Goal: Navigation & Orientation: Find specific page/section

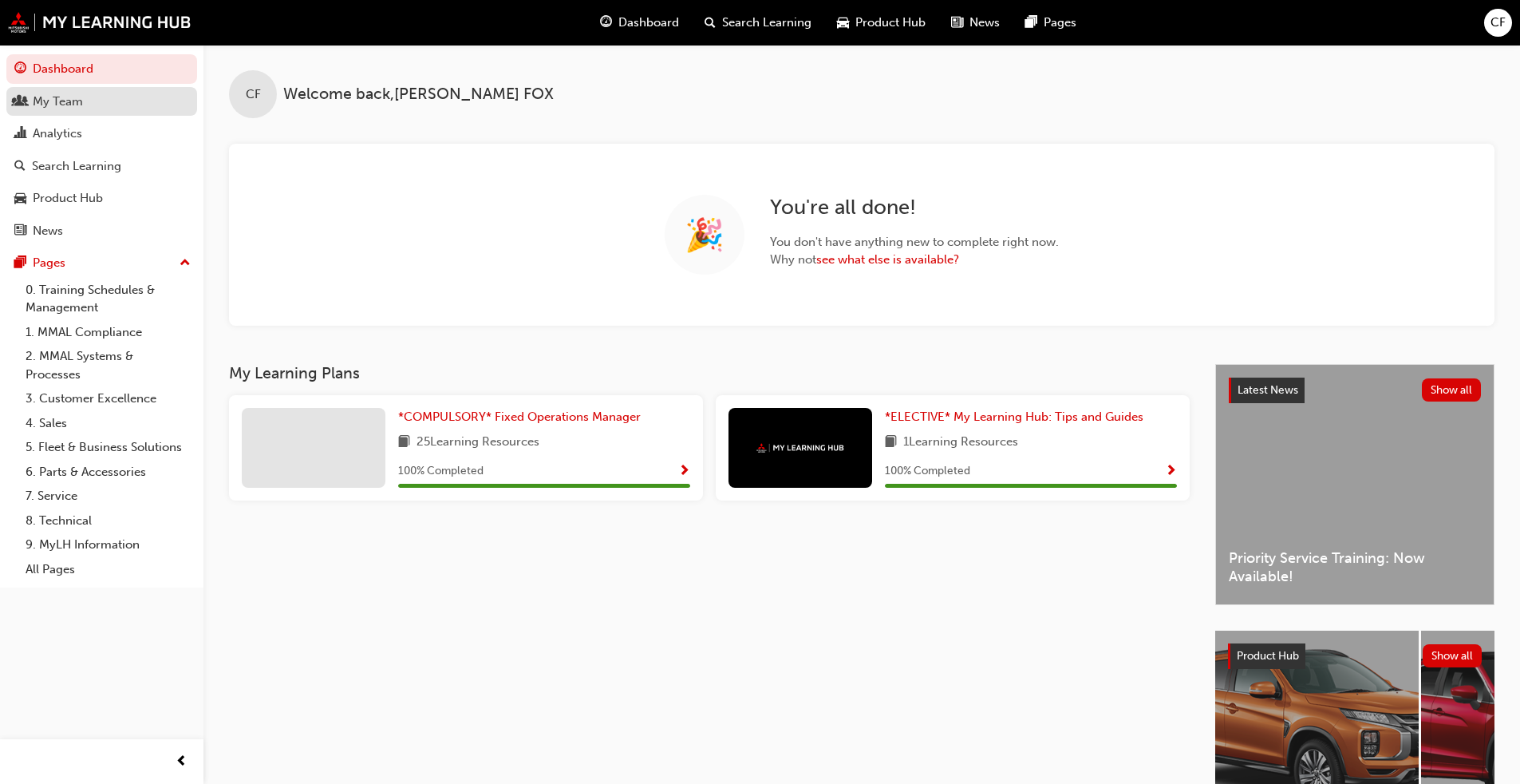
click at [37, 108] on div "My Team" at bounding box center [58, 101] width 50 height 18
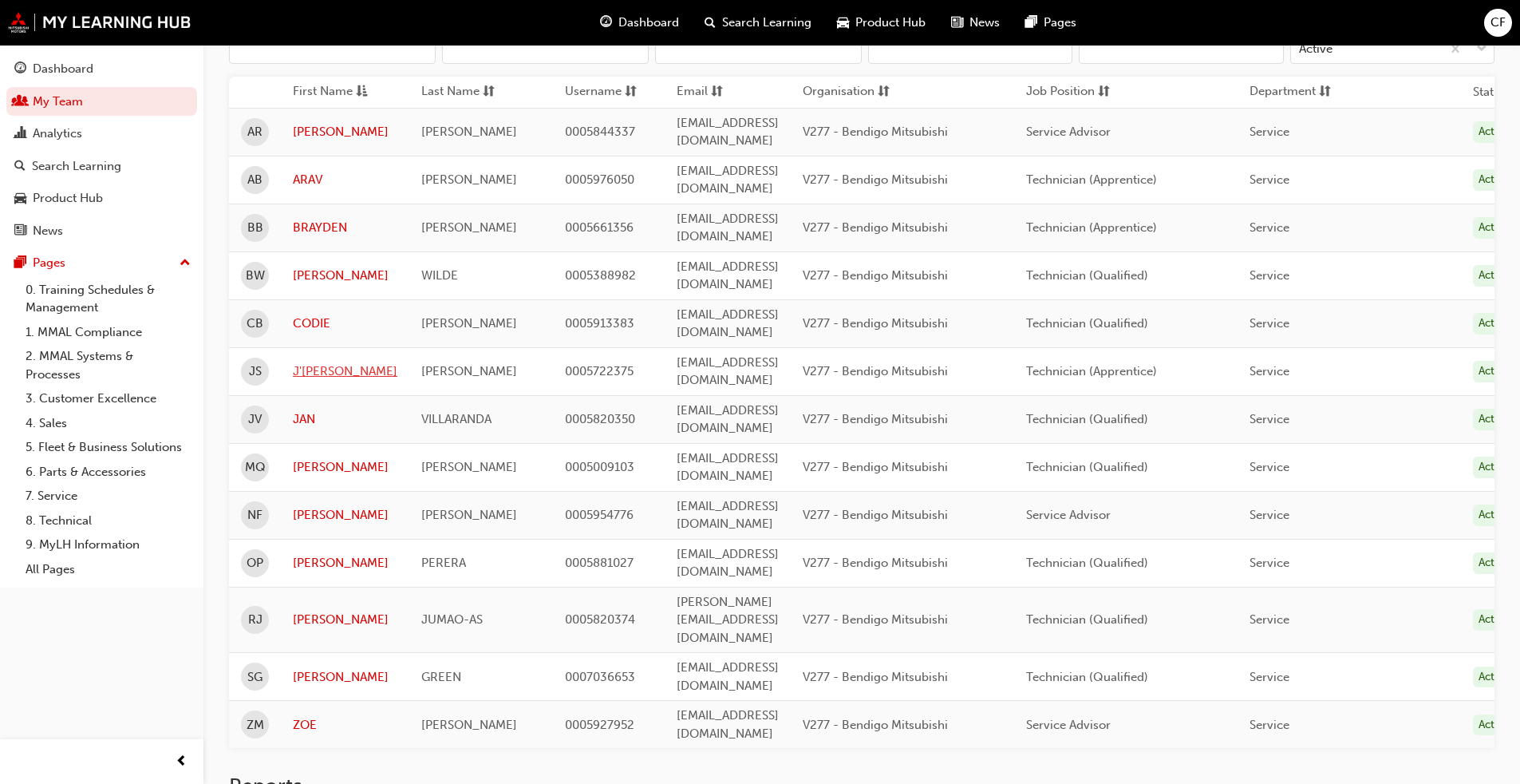
scroll to position [235, 0]
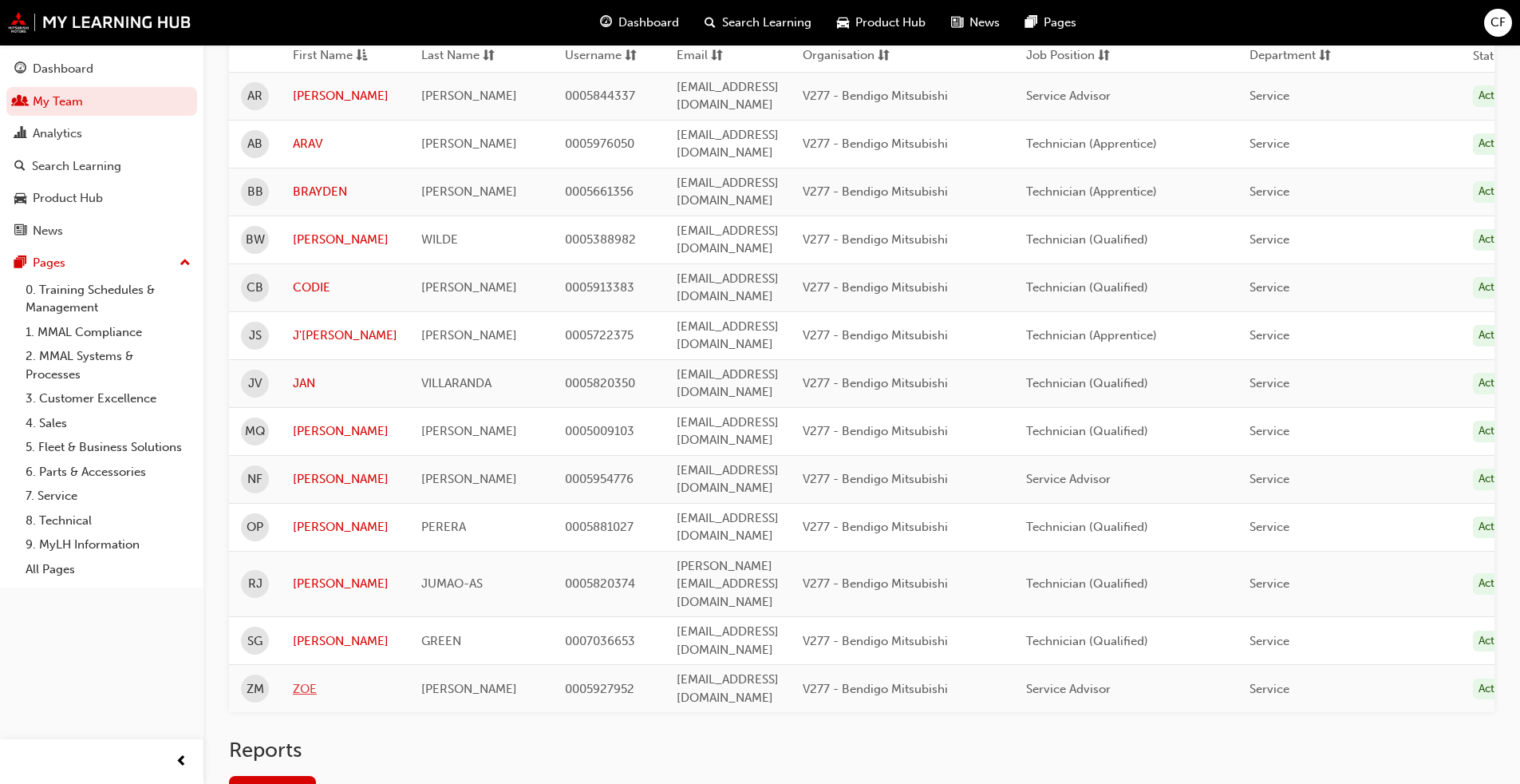
click at [297, 597] on link "ZOE" at bounding box center [344, 689] width 105 height 18
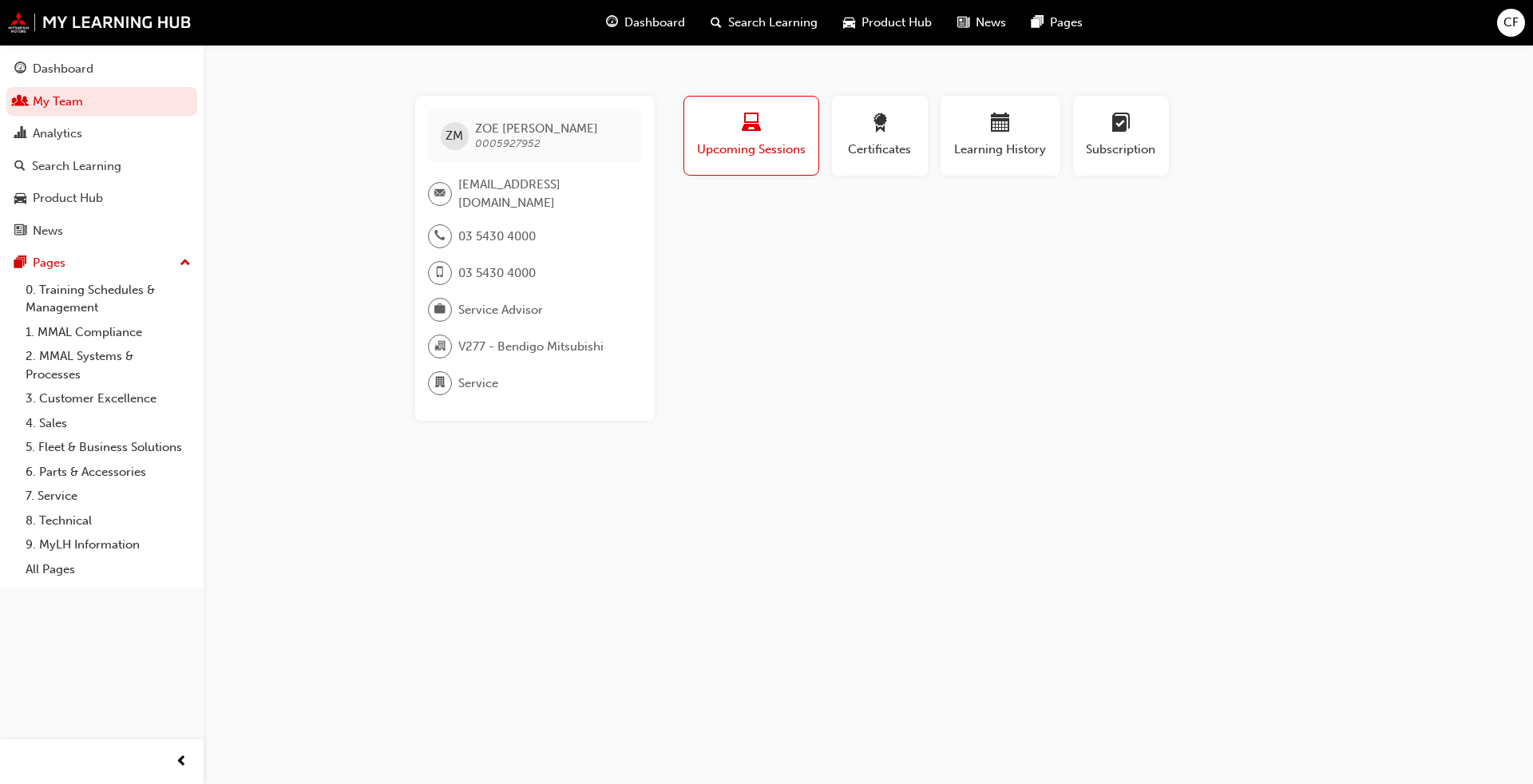
drag, startPoint x: 744, startPoint y: 145, endPoint x: 852, endPoint y: 226, distance: 135.0
click at [744, 147] on span "Upcoming Sessions" at bounding box center [751, 149] width 110 height 18
click at [798, 140] on div "Certificates" at bounding box center [880, 136] width 72 height 45
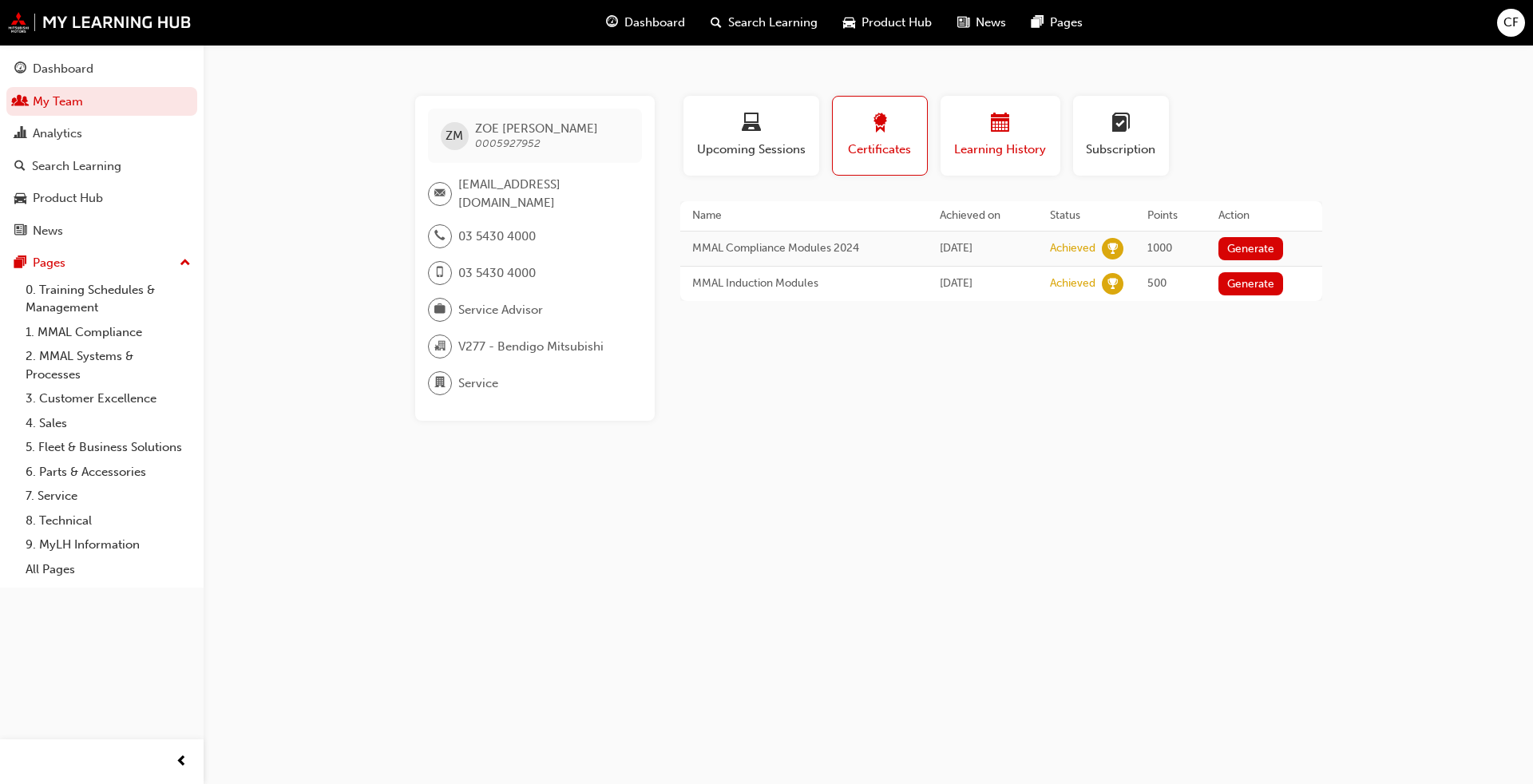
click at [798, 127] on div "button" at bounding box center [1001, 125] width 96 height 25
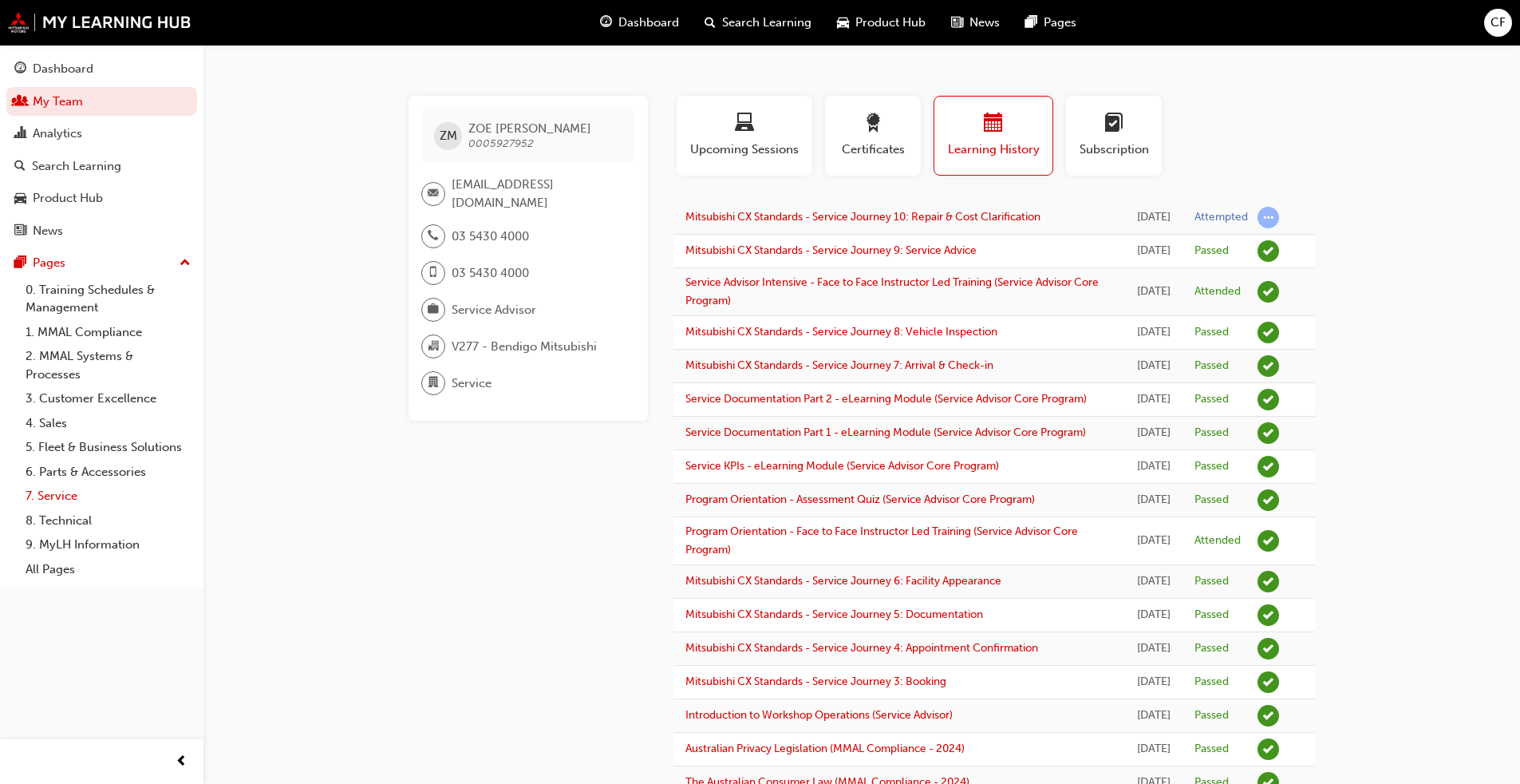
click at [65, 494] on link "7. Service" at bounding box center [108, 496] width 178 height 25
